Goal: Task Accomplishment & Management: Complete application form

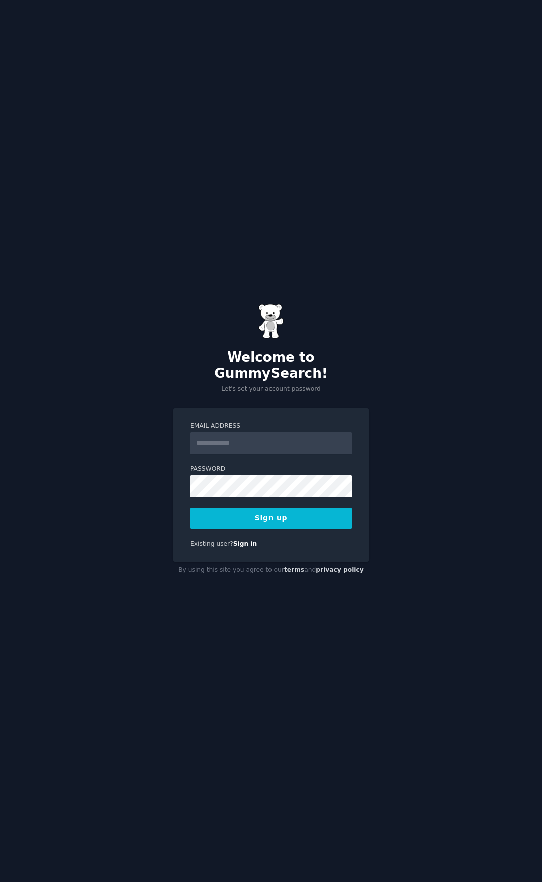
click at [264, 432] on input "Email Address" at bounding box center [270, 443] width 161 height 22
click at [383, 156] on div "Welcome to GummySearch! Let's set your account password Email Address Password …" at bounding box center [271, 441] width 542 height 882
click at [232, 446] on form "Email Address Password Sign up" at bounding box center [270, 475] width 161 height 107
click at [232, 443] on input "Email Address" at bounding box center [270, 443] width 161 height 22
click at [303, 514] on button "Sign up" at bounding box center [270, 518] width 161 height 21
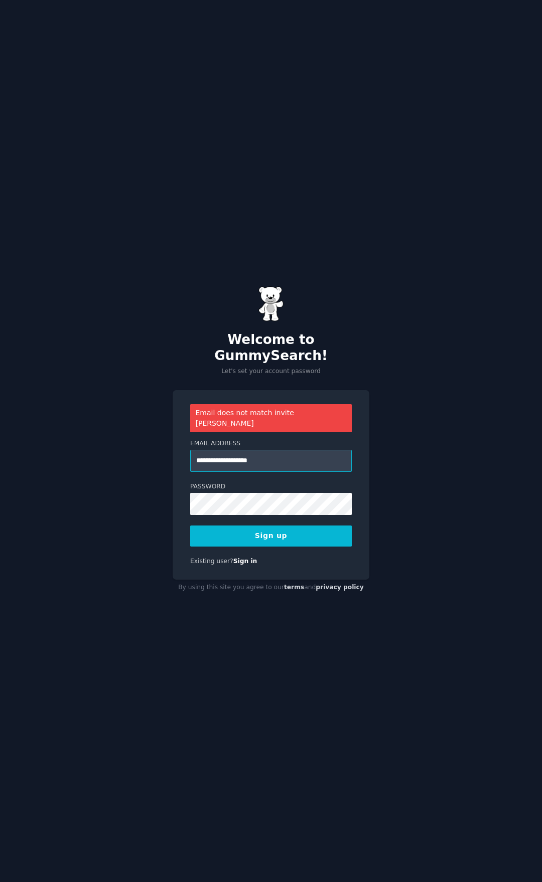
drag, startPoint x: 203, startPoint y: 449, endPoint x: 210, endPoint y: 452, distance: 8.1
click at [203, 450] on input "**********" at bounding box center [270, 461] width 161 height 22
type input "**********"
click at [204, 526] on button "Sign up" at bounding box center [270, 536] width 161 height 21
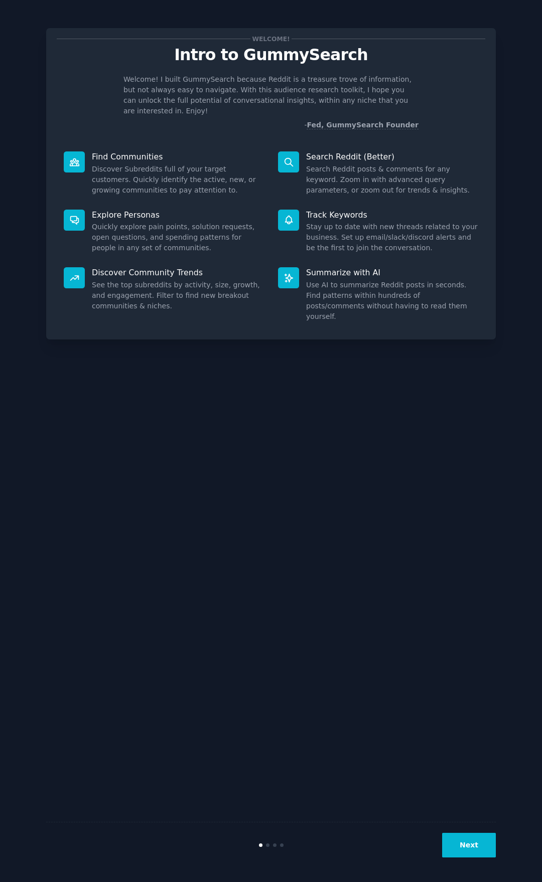
click at [467, 849] on button "Next" at bounding box center [469, 845] width 54 height 25
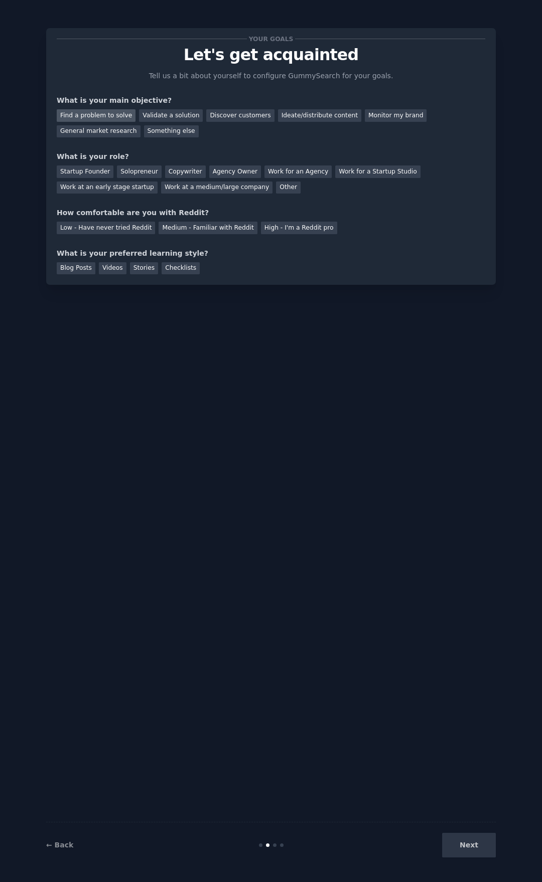
click at [114, 120] on div "Find a problem to solve" at bounding box center [96, 115] width 79 height 13
click at [149, 120] on div "Validate a solution" at bounding box center [171, 115] width 64 height 13
click at [116, 121] on div "Find a problem to solve" at bounding box center [96, 115] width 79 height 13
click at [140, 171] on div "Solopreneur" at bounding box center [139, 172] width 44 height 13
drag, startPoint x: 213, startPoint y: 230, endPoint x: 219, endPoint y: 250, distance: 20.9
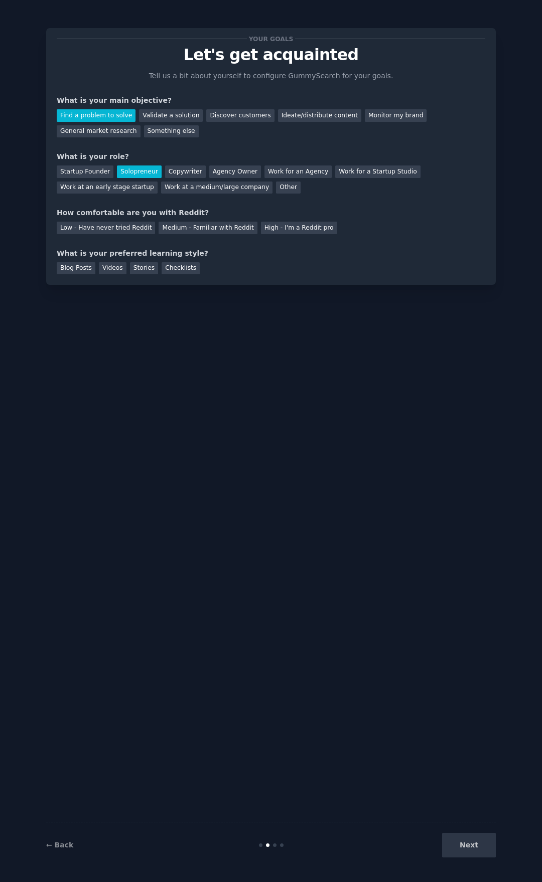
click at [213, 230] on div "Medium - Familiar with Reddit" at bounding box center [207, 228] width 98 height 13
click at [77, 273] on div "Blog Posts" at bounding box center [76, 268] width 39 height 13
click at [460, 841] on button "Next" at bounding box center [469, 845] width 54 height 25
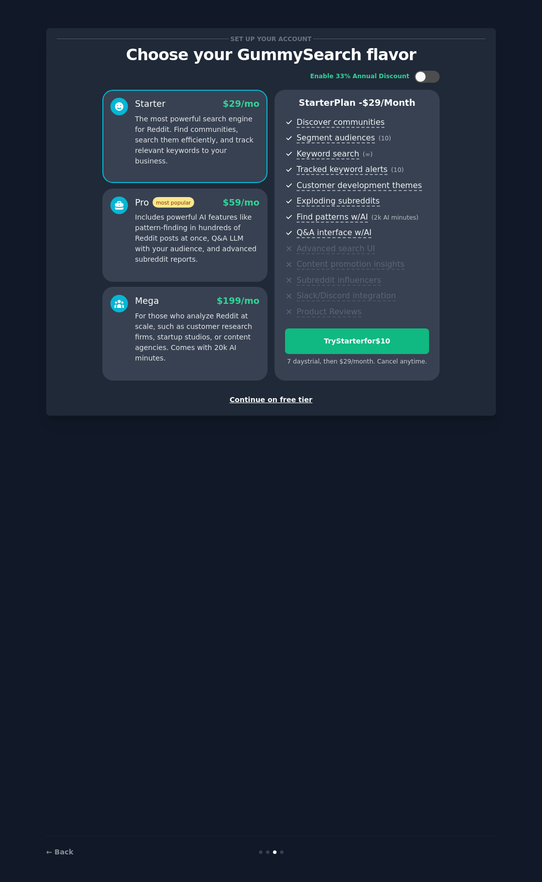
click at [243, 397] on div "Continue on free tier" at bounding box center [271, 400] width 428 height 11
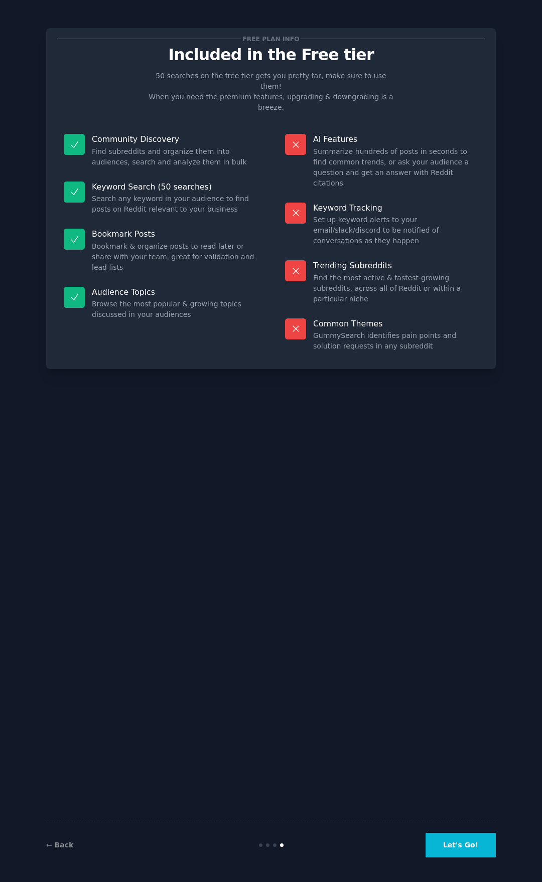
click at [457, 841] on button "Let's Go!" at bounding box center [460, 845] width 70 height 25
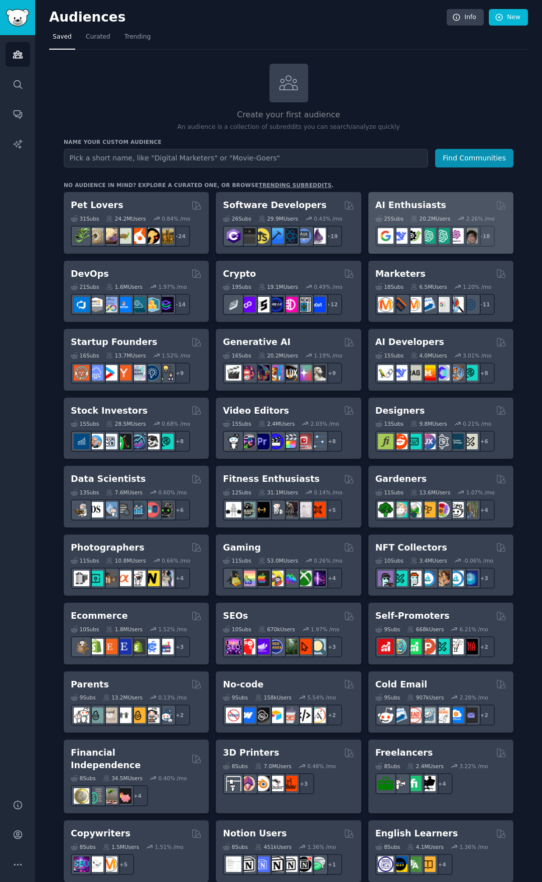
click at [399, 202] on h2 "AI Enthusiasts" at bounding box center [410, 205] width 71 height 13
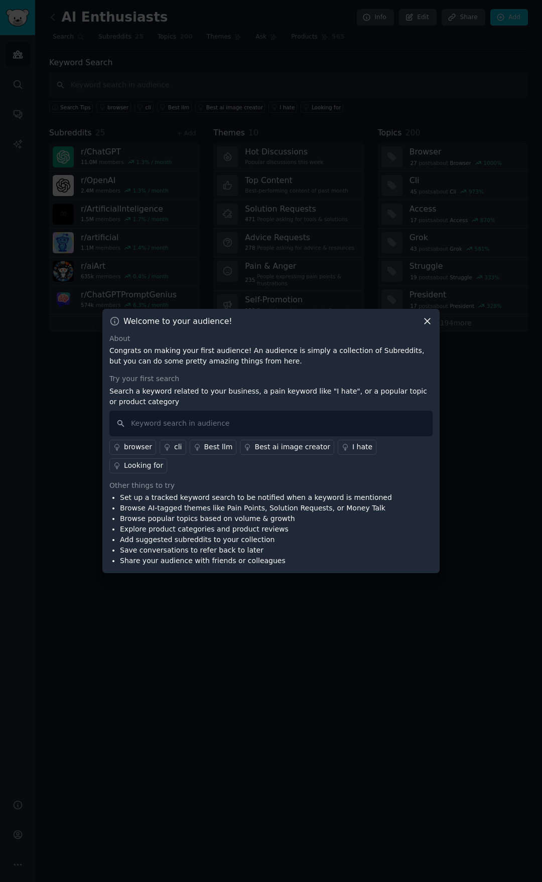
click at [421, 327] on div "Welcome to your audience!" at bounding box center [270, 321] width 323 height 11
click at [423, 327] on icon at bounding box center [427, 321] width 11 height 11
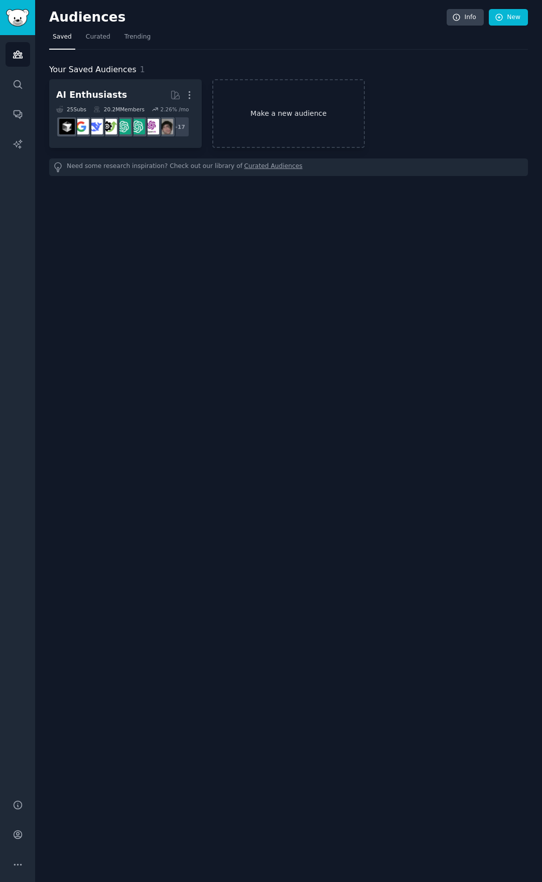
click at [305, 139] on link "Make a new audience" at bounding box center [288, 113] width 152 height 69
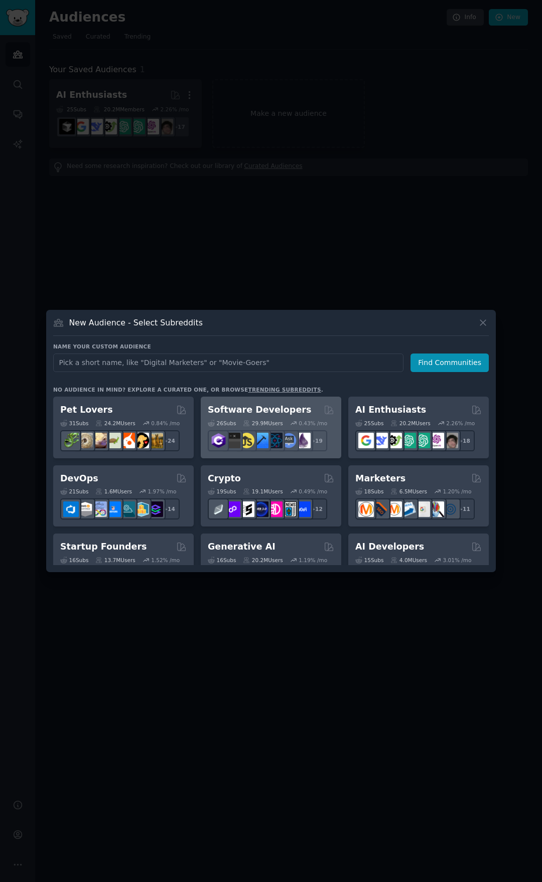
click at [279, 406] on h2 "Software Developers" at bounding box center [259, 410] width 103 height 13
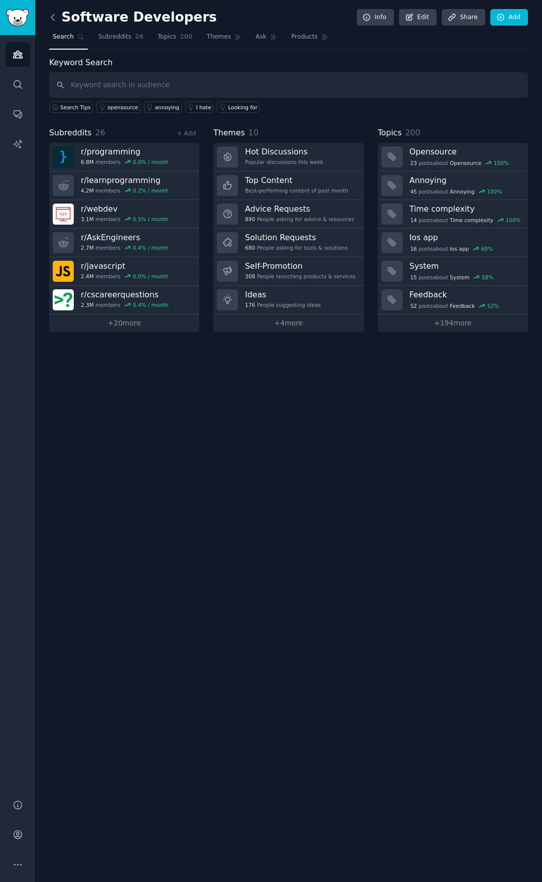
click at [51, 18] on icon at bounding box center [52, 17] width 3 height 6
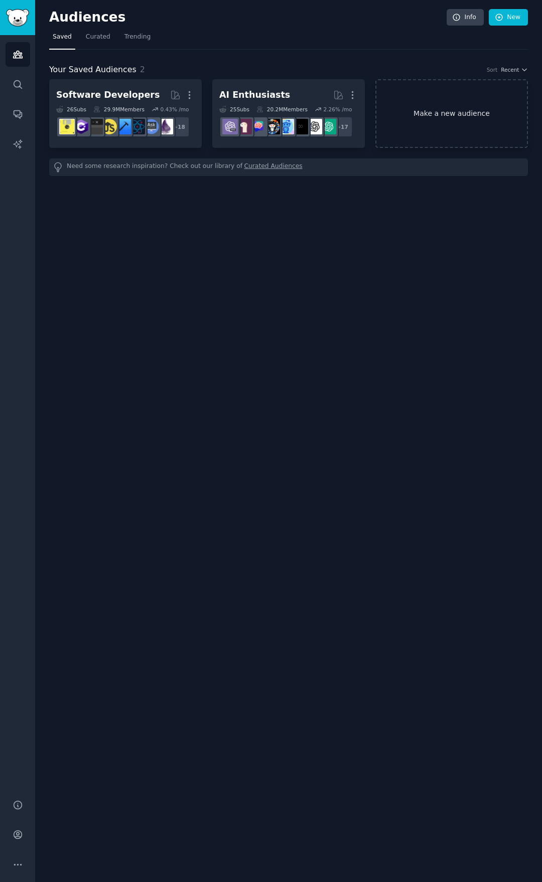
click at [431, 112] on link "Make a new audience" at bounding box center [451, 113] width 152 height 69
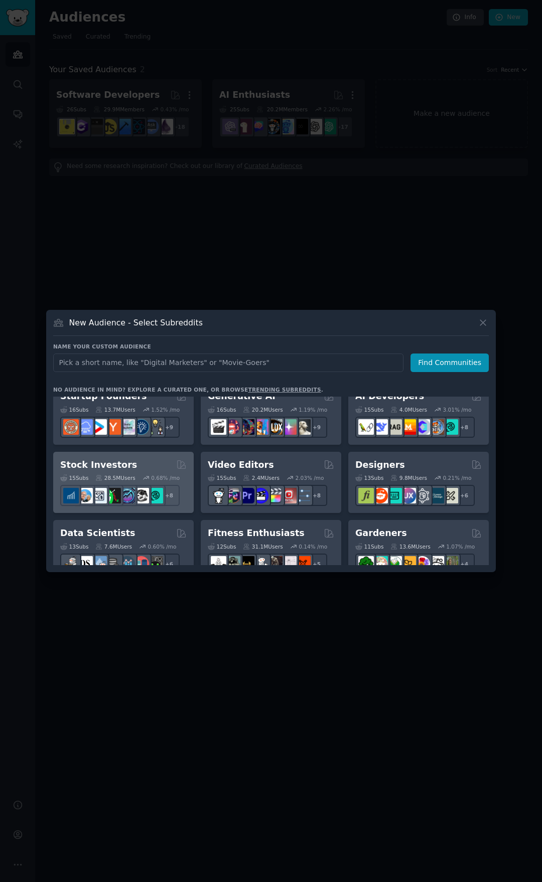
scroll to position [100, 0]
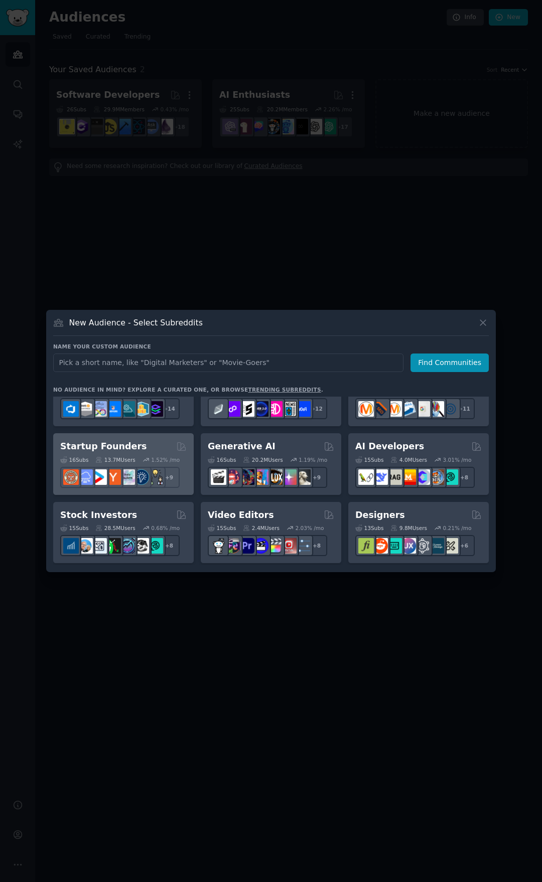
click at [110, 447] on h2 "Startup Founders" at bounding box center [103, 446] width 86 height 13
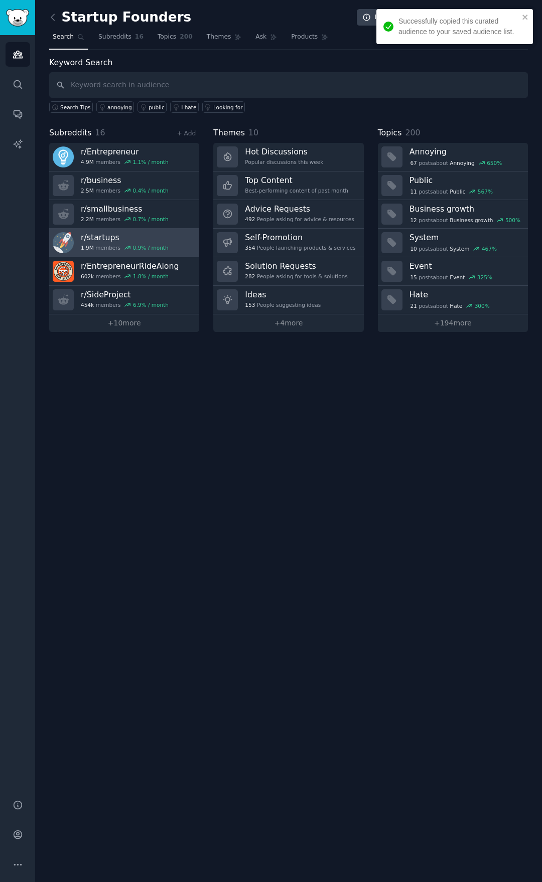
click at [101, 240] on h3 "r/ startups" at bounding box center [125, 237] width 88 height 11
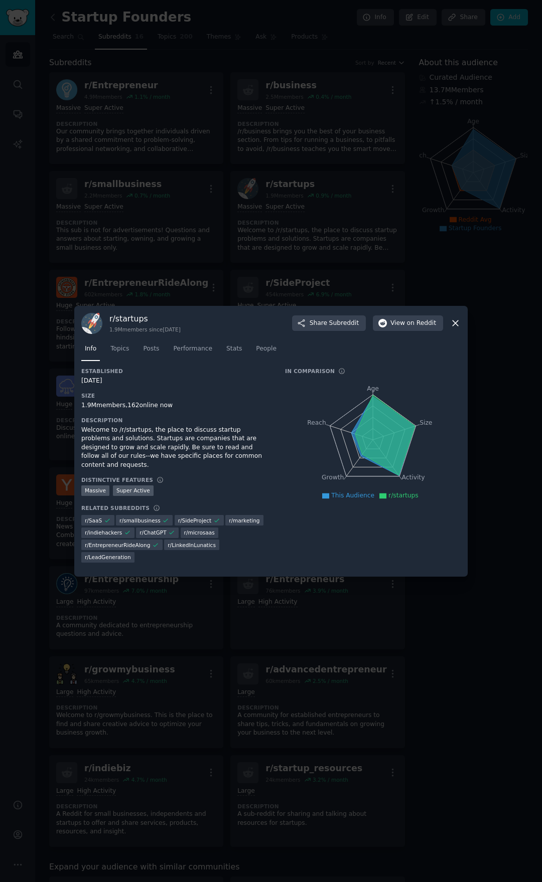
click at [455, 321] on icon at bounding box center [455, 323] width 11 height 11
